Goal: Unclear

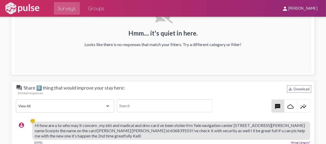
scroll to position [784, 0]
